Goal: Information Seeking & Learning: Learn about a topic

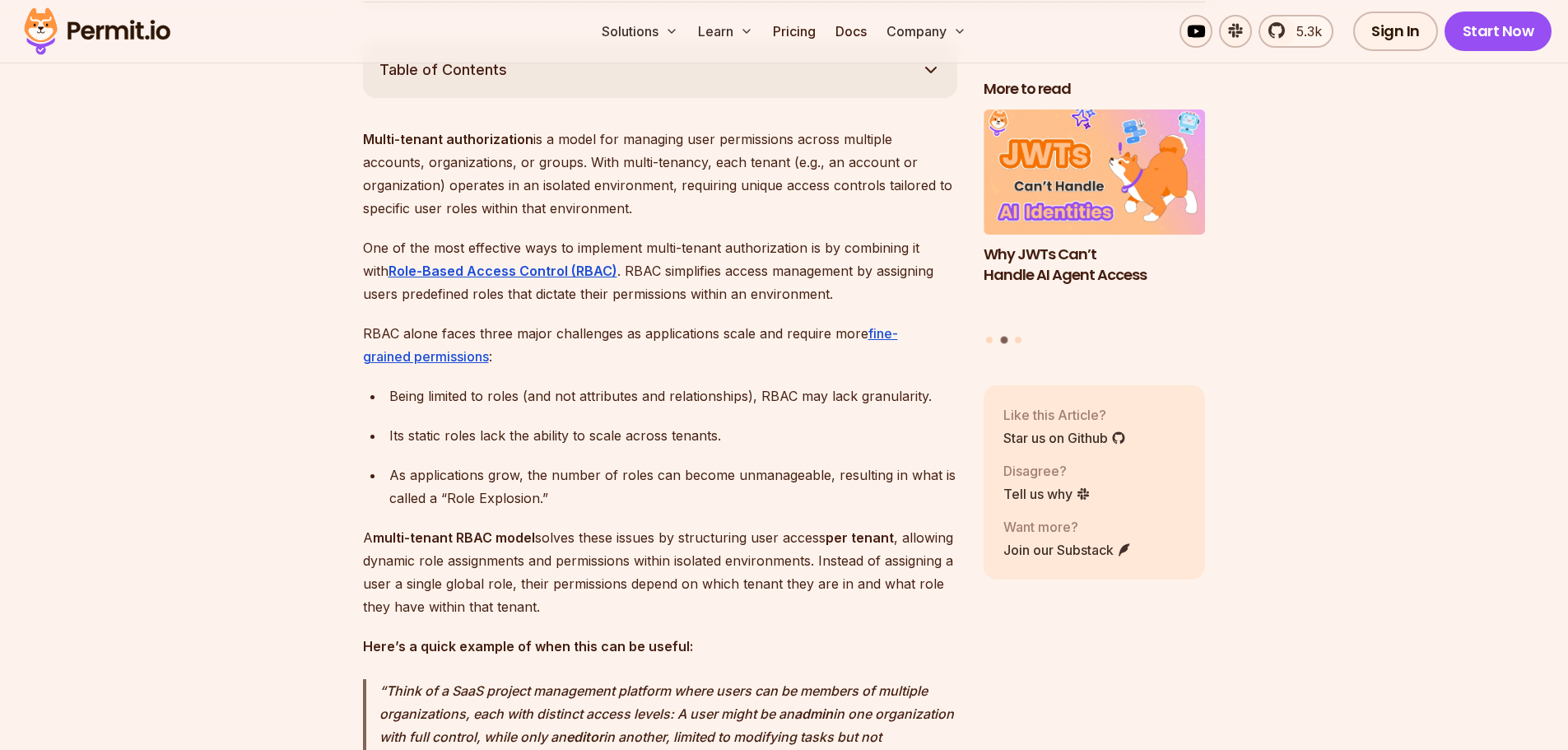
scroll to position [988, 0]
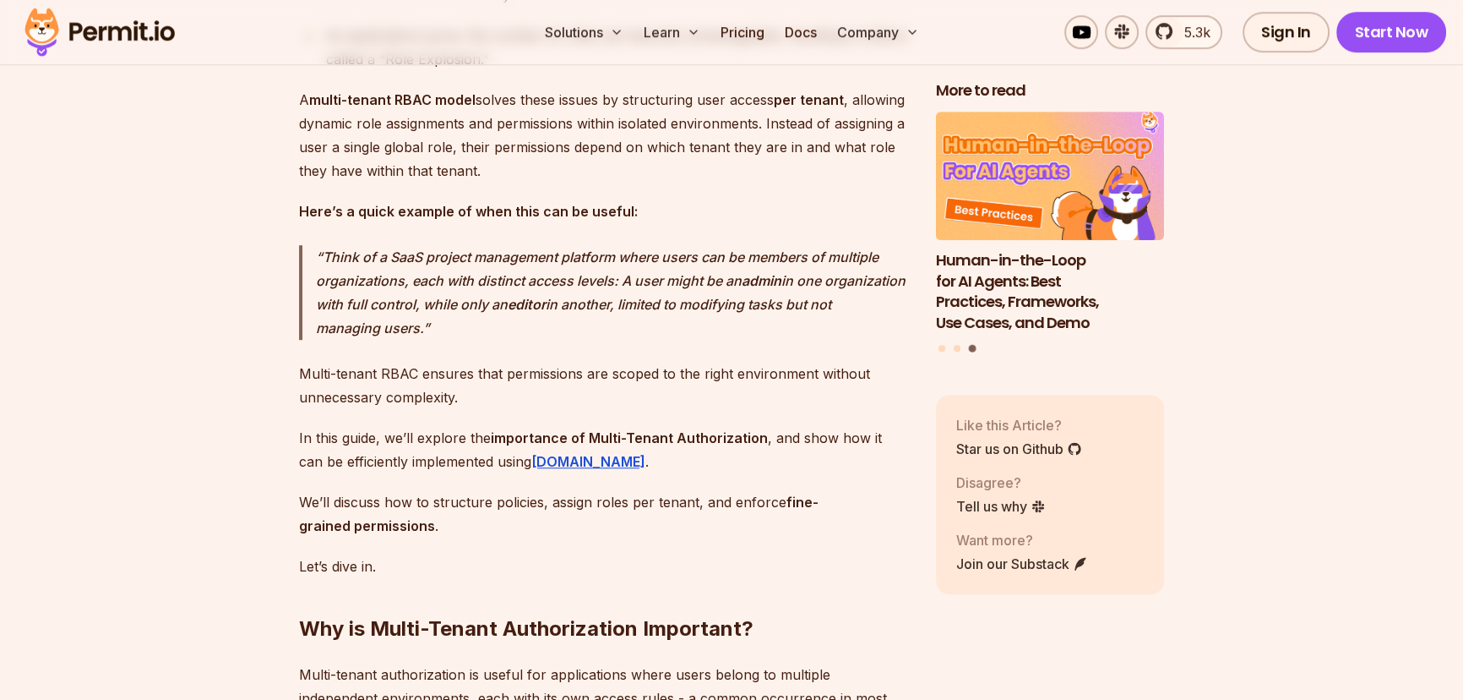
scroll to position [1516, 0]
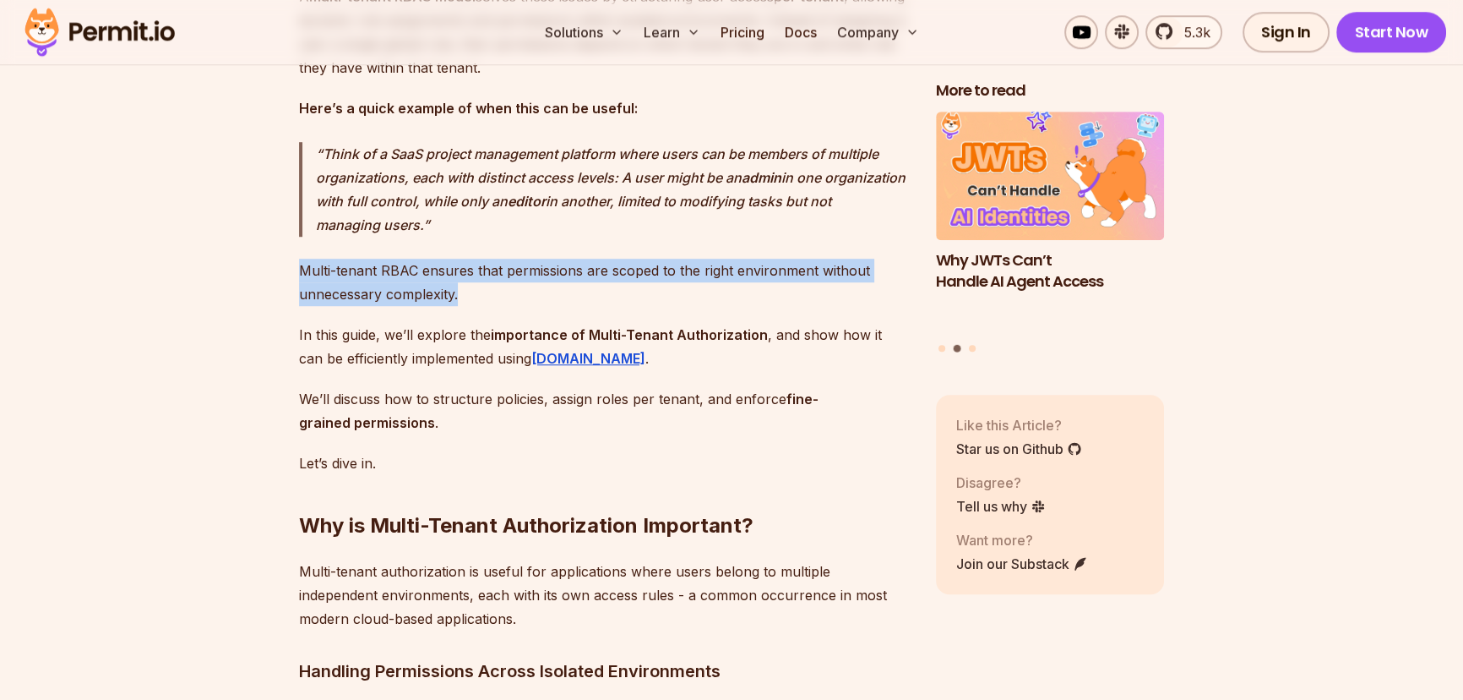
drag, startPoint x: 463, startPoint y: 313, endPoint x: 295, endPoint y: 292, distance: 169.4
drag, startPoint x: 295, startPoint y: 292, endPoint x: 480, endPoint y: 305, distance: 185.5
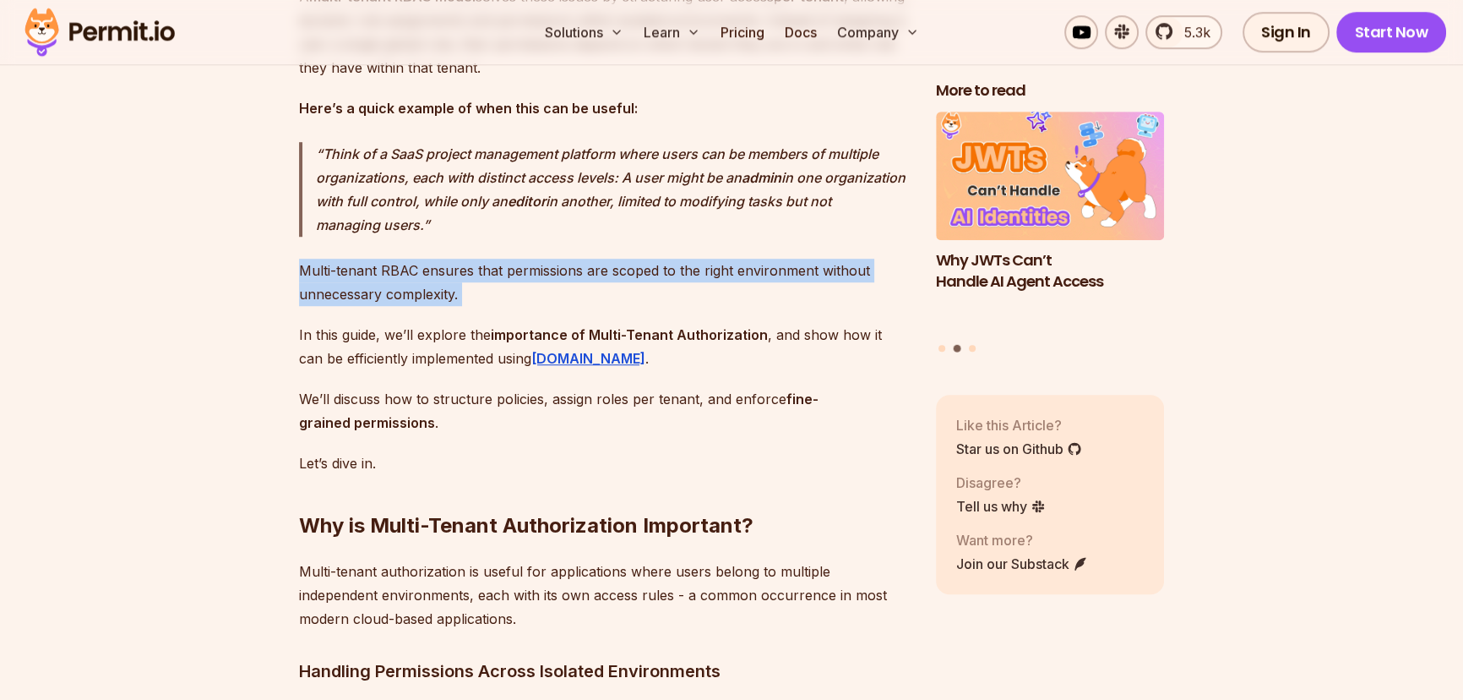
click at [480, 306] on p "Multi-tenant RBAC ensures that permissions are scoped to the right environment …" at bounding box center [604, 282] width 610 height 47
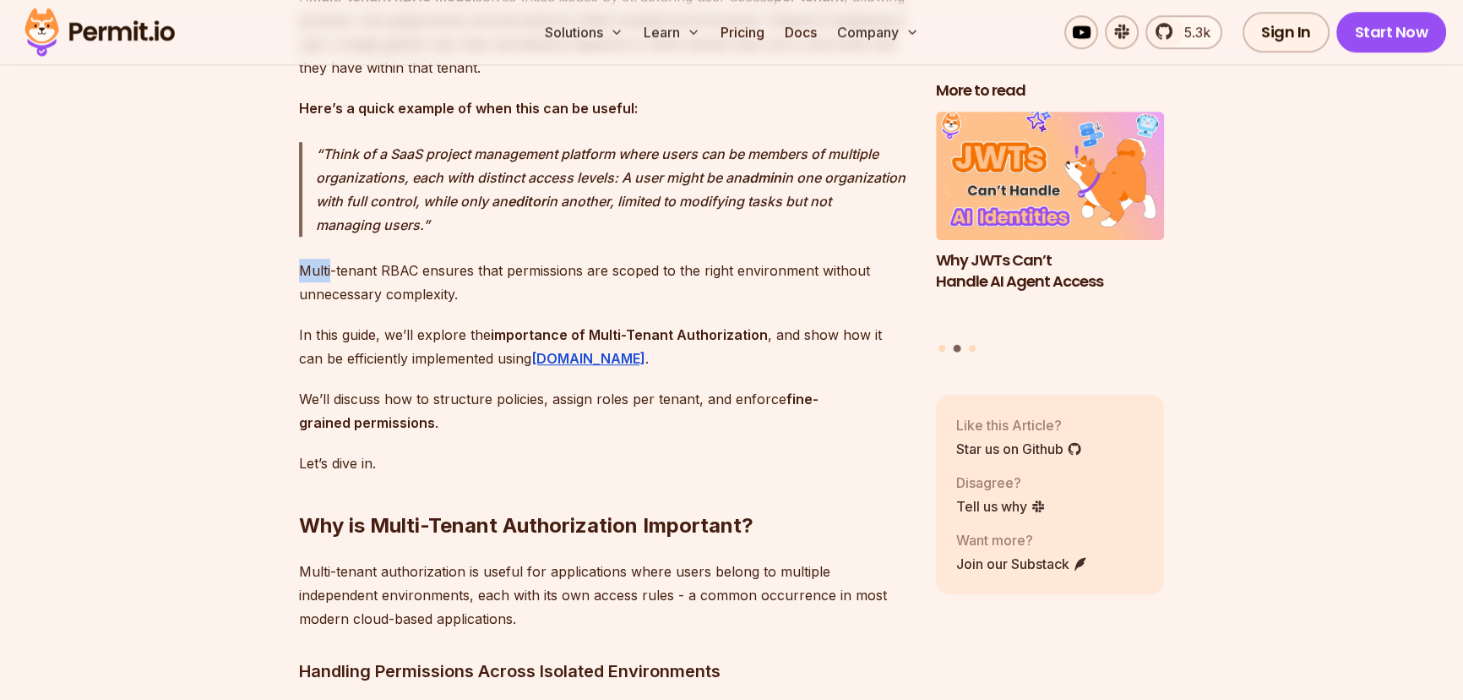
drag, startPoint x: 478, startPoint y: 306, endPoint x: 303, endPoint y: 291, distance: 175.5
click at [303, 291] on p "Multi-tenant RBAC ensures that permissions are scoped to the right environment …" at bounding box center [604, 282] width 610 height 47
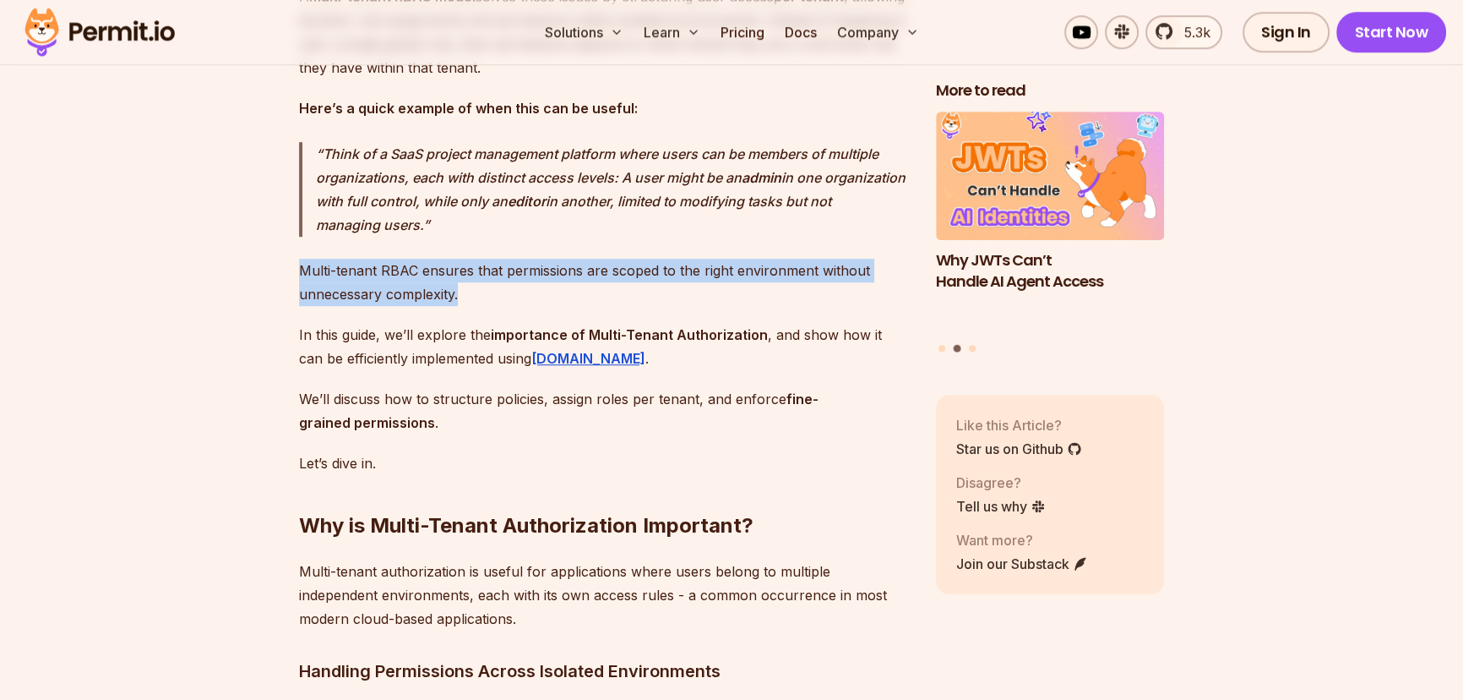
drag, startPoint x: 270, startPoint y: 288, endPoint x: 498, endPoint y: 313, distance: 229.4
click at [498, 306] on p "Multi-tenant RBAC ensures that permissions are scoped to the right environment …" at bounding box center [604, 282] width 610 height 47
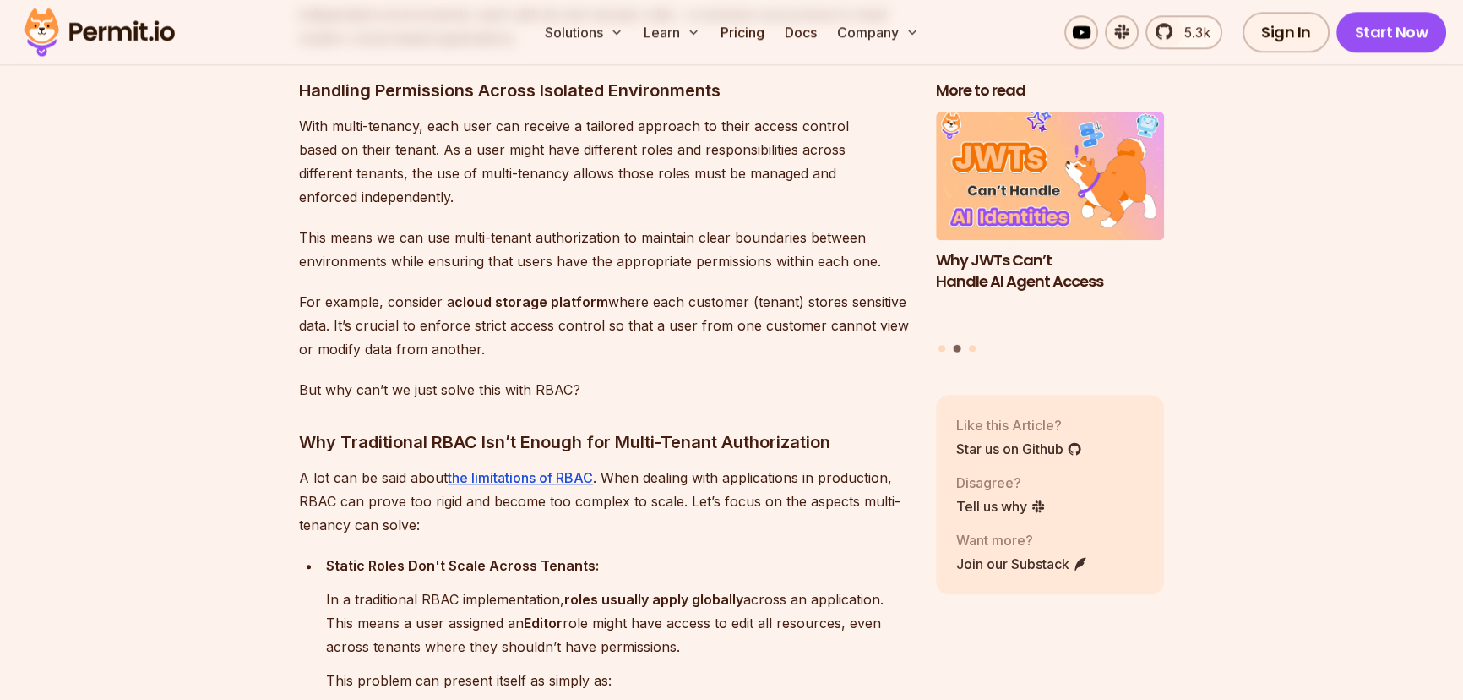
scroll to position [2130, 0]
